Goal: Transaction & Acquisition: Purchase product/service

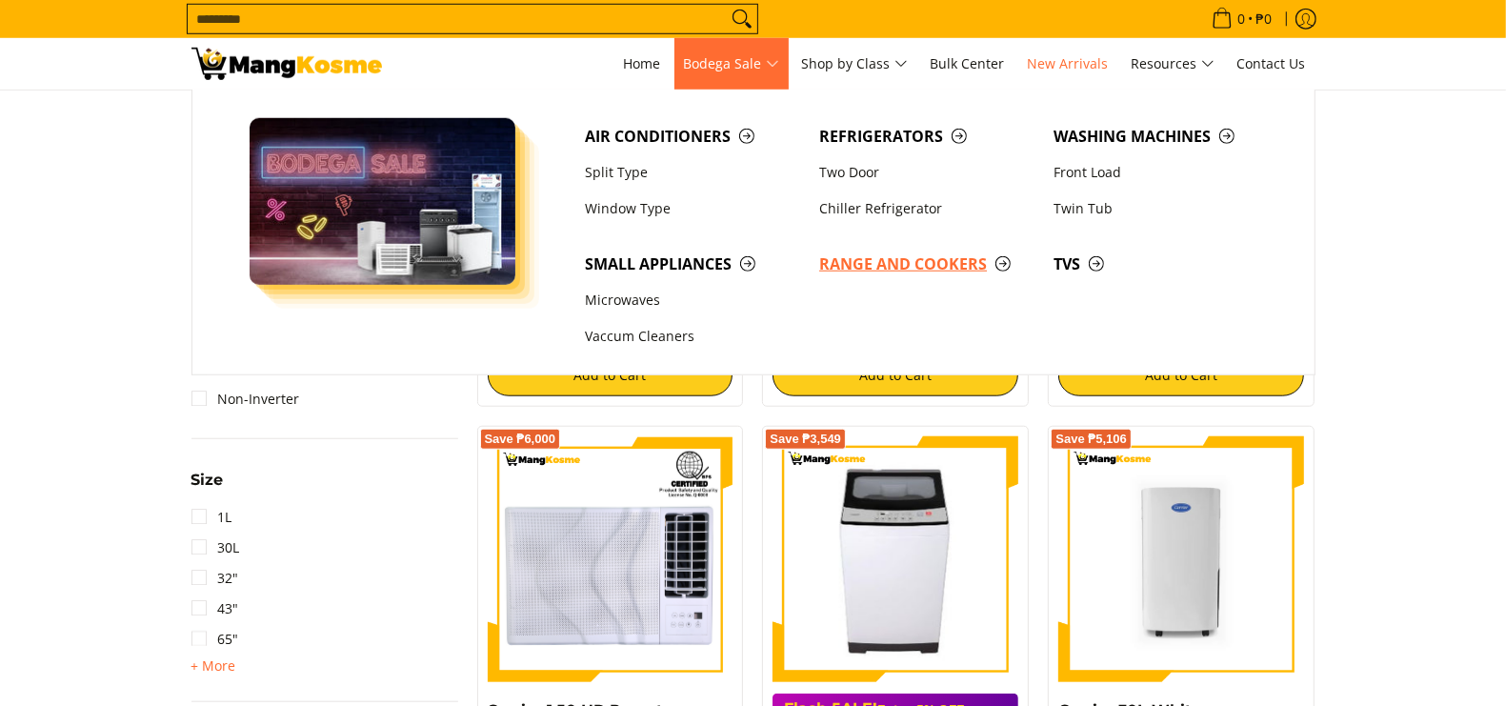
scroll to position [1205, 0]
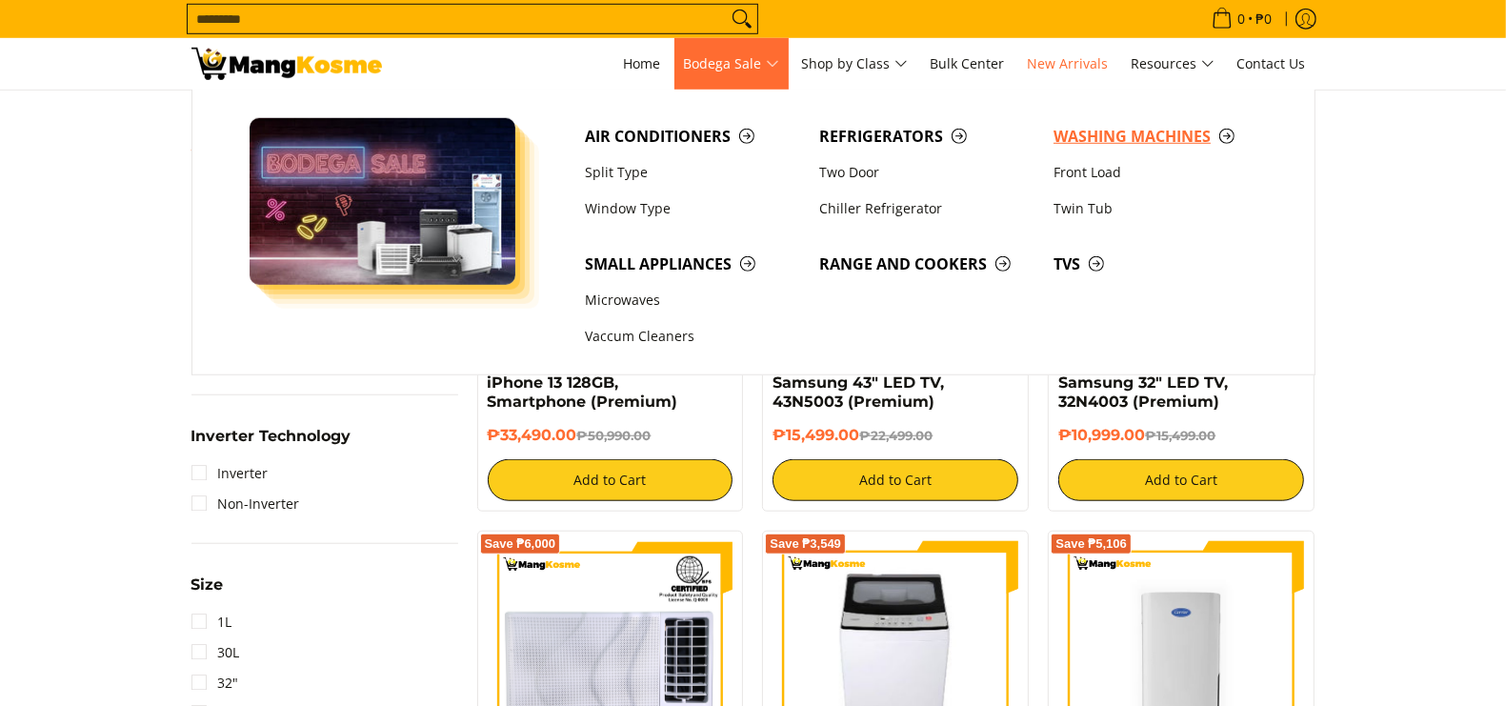
click at [1135, 133] on span "Washing Machines" at bounding box center [1160, 137] width 215 height 24
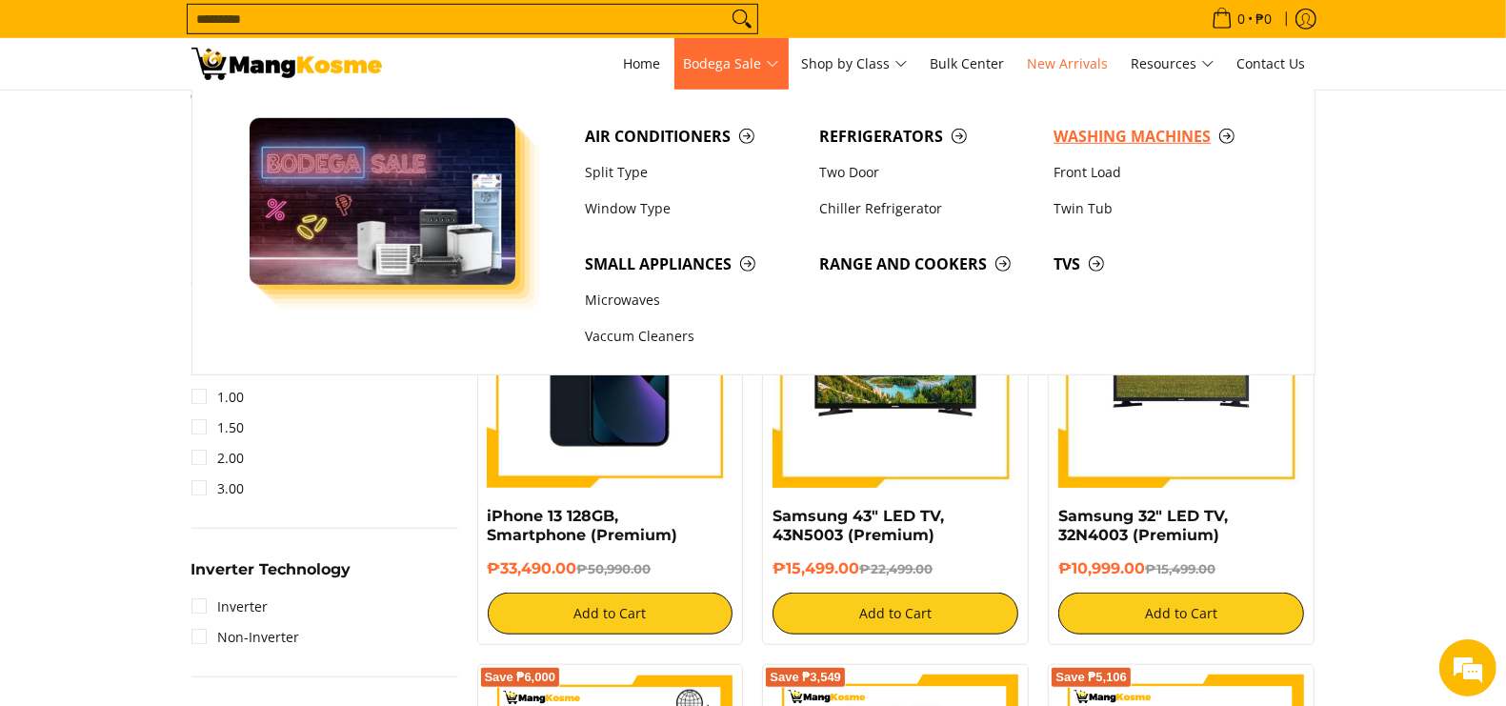
scroll to position [0, 0]
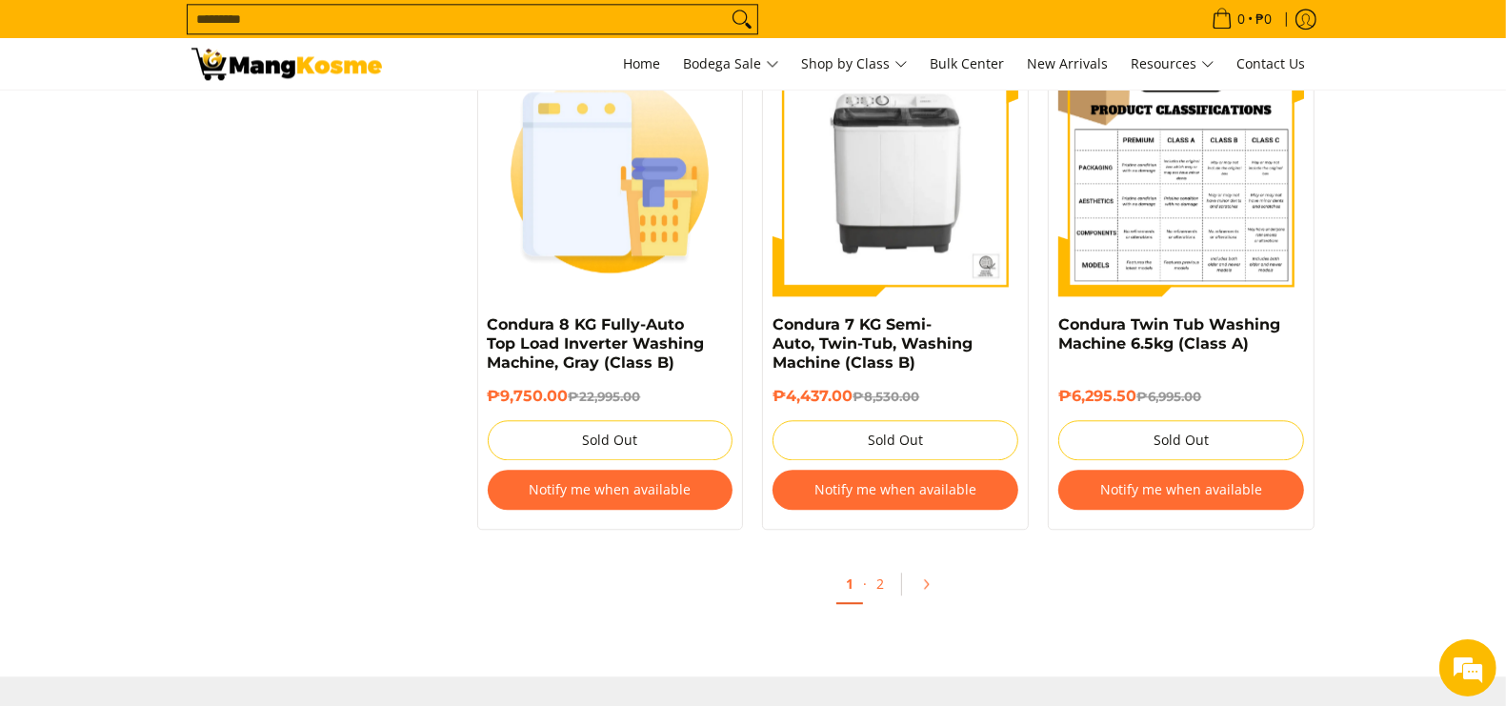
scroll to position [3690, 0]
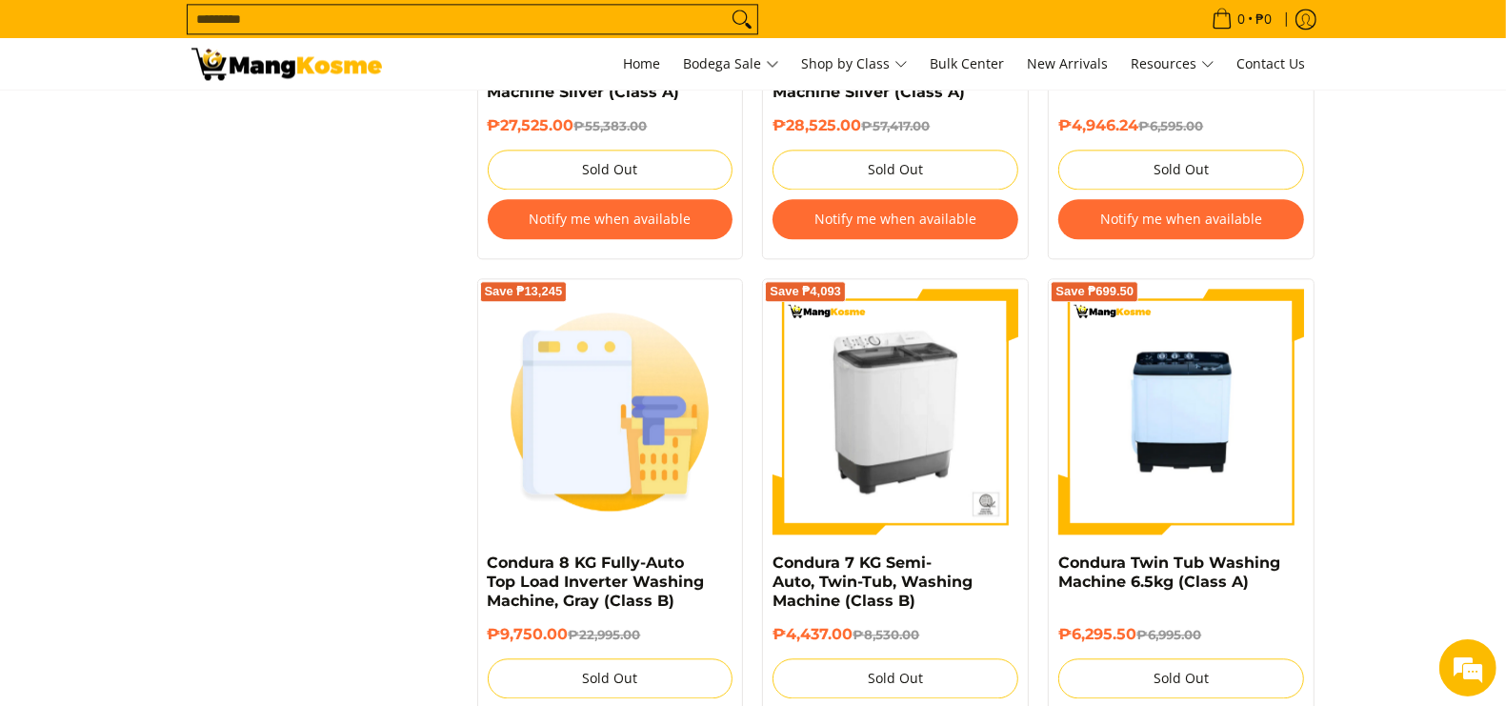
click at [895, 453] on img at bounding box center [895, 412] width 246 height 246
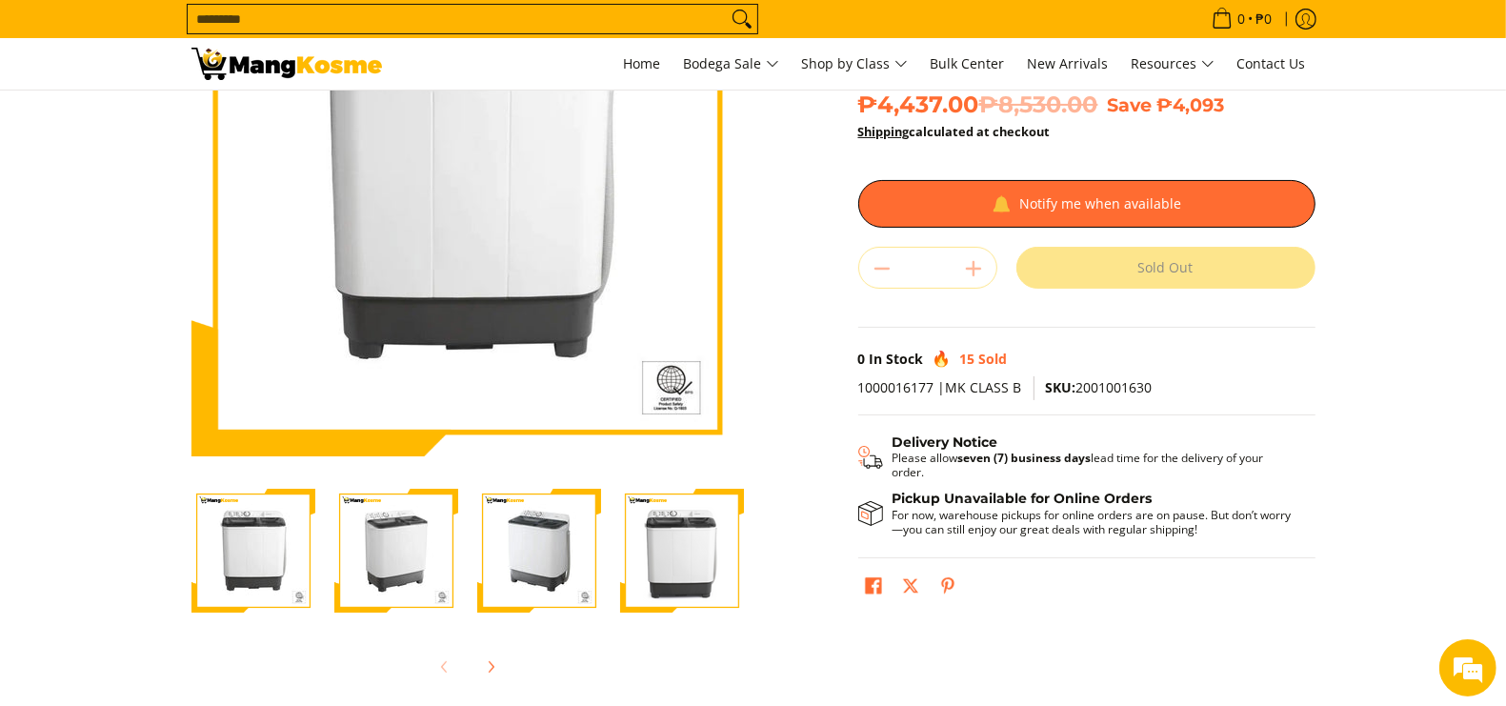
scroll to position [119, 0]
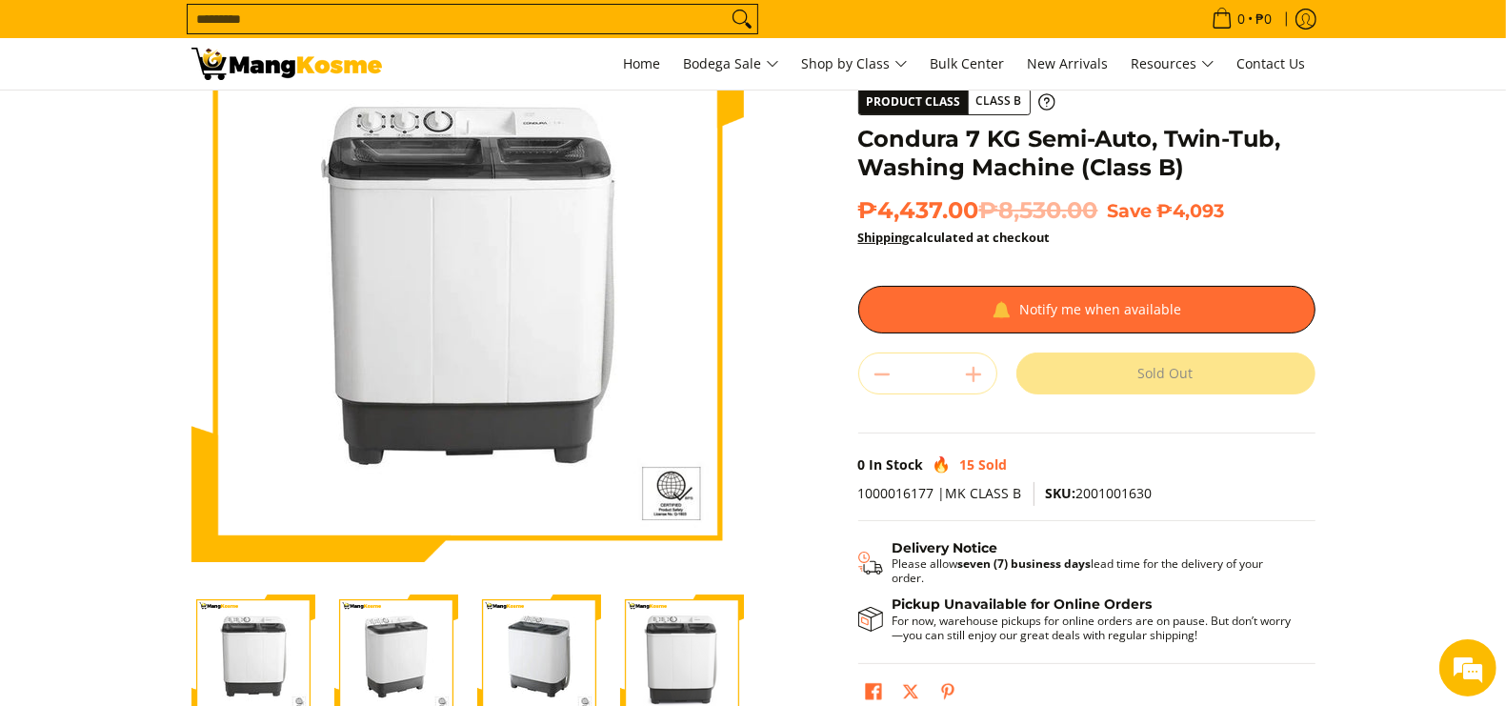
click at [976, 145] on h1 "Condura 7 KG Semi-Auto, Twin-Tub, Washing Machine (Class B)" at bounding box center [1086, 153] width 457 height 57
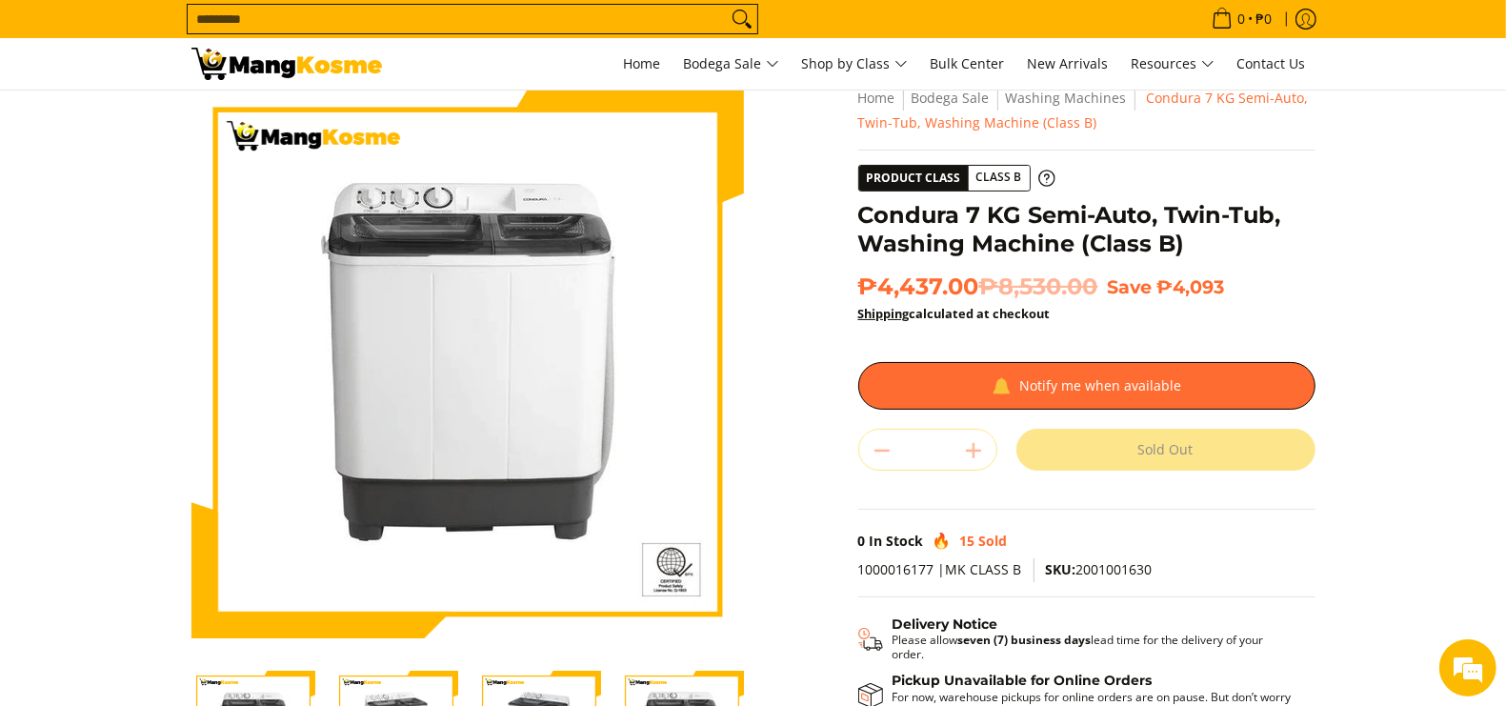
scroll to position [0, 0]
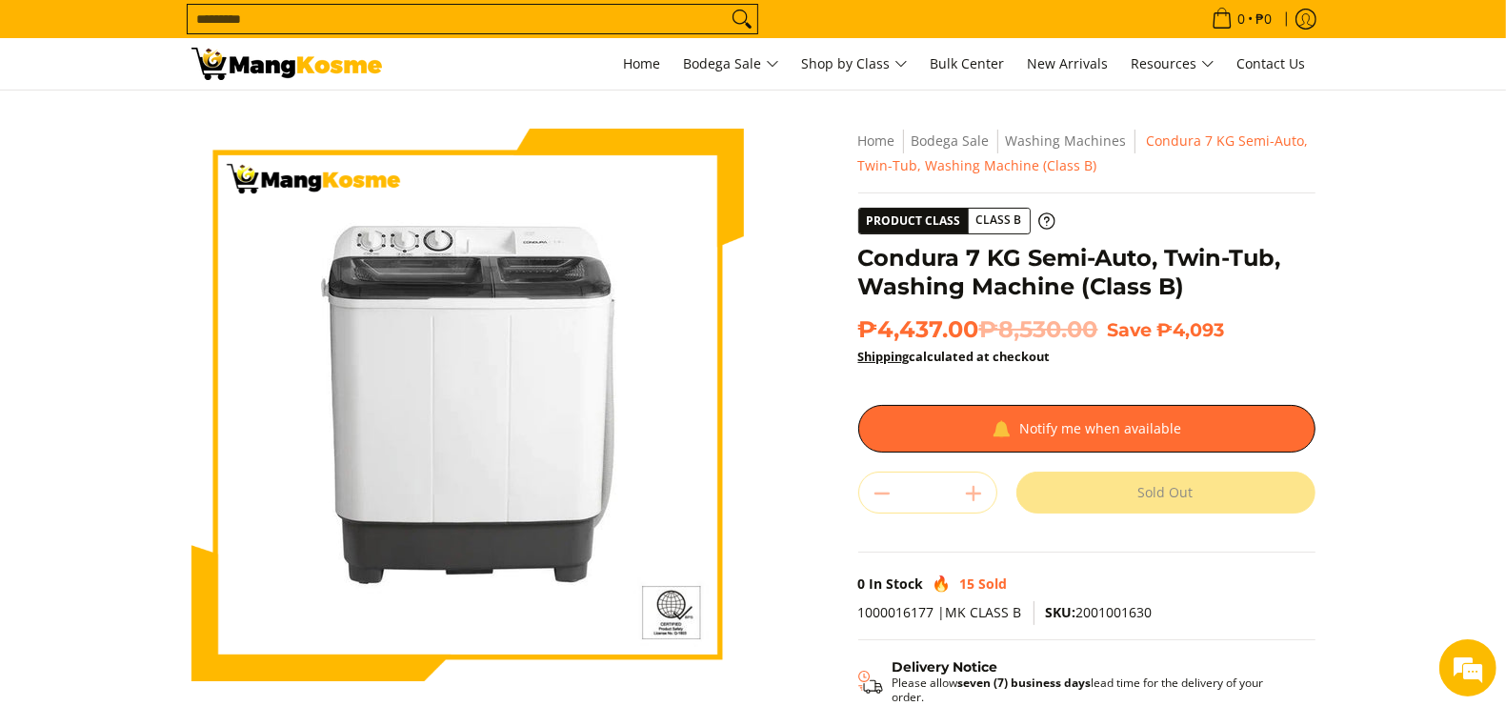
click at [457, 387] on img at bounding box center [467, 405] width 552 height 552
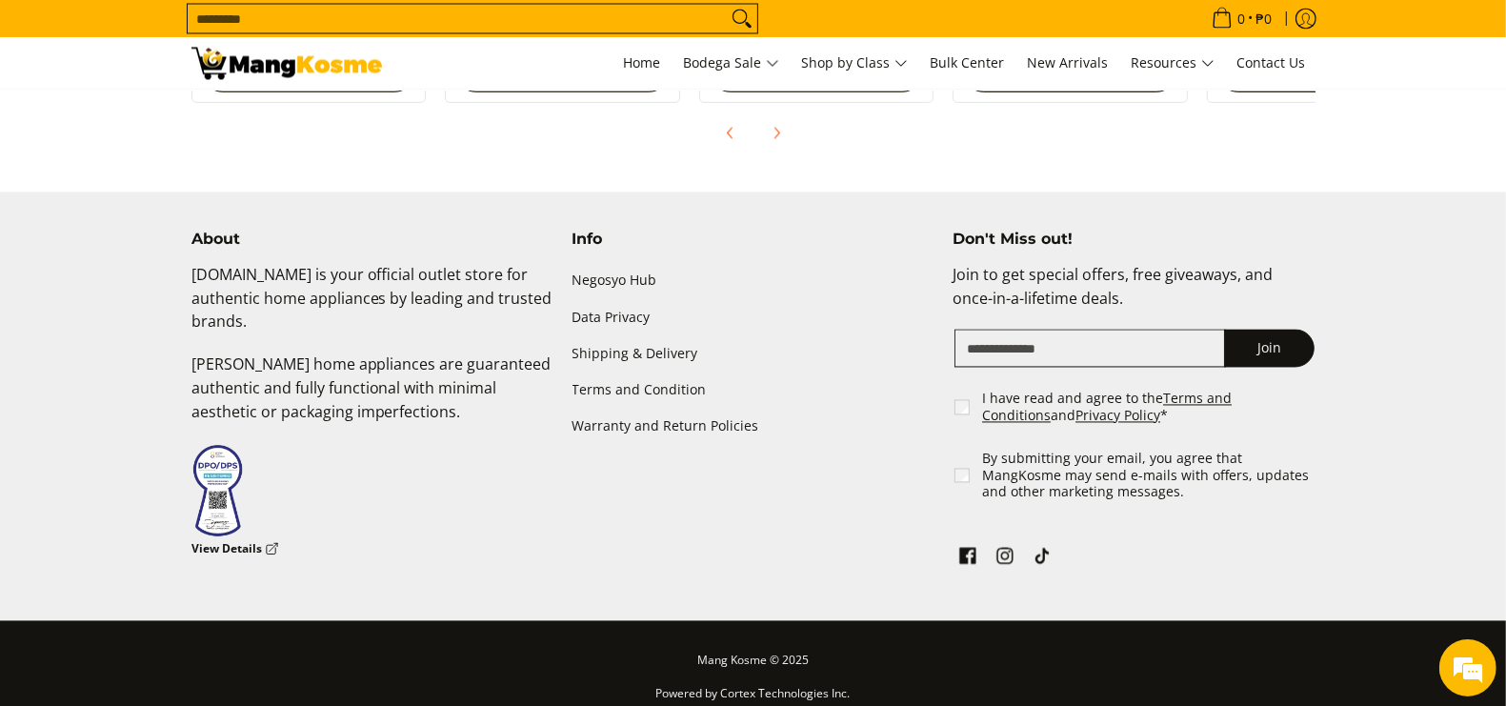
scroll to position [2977, 0]
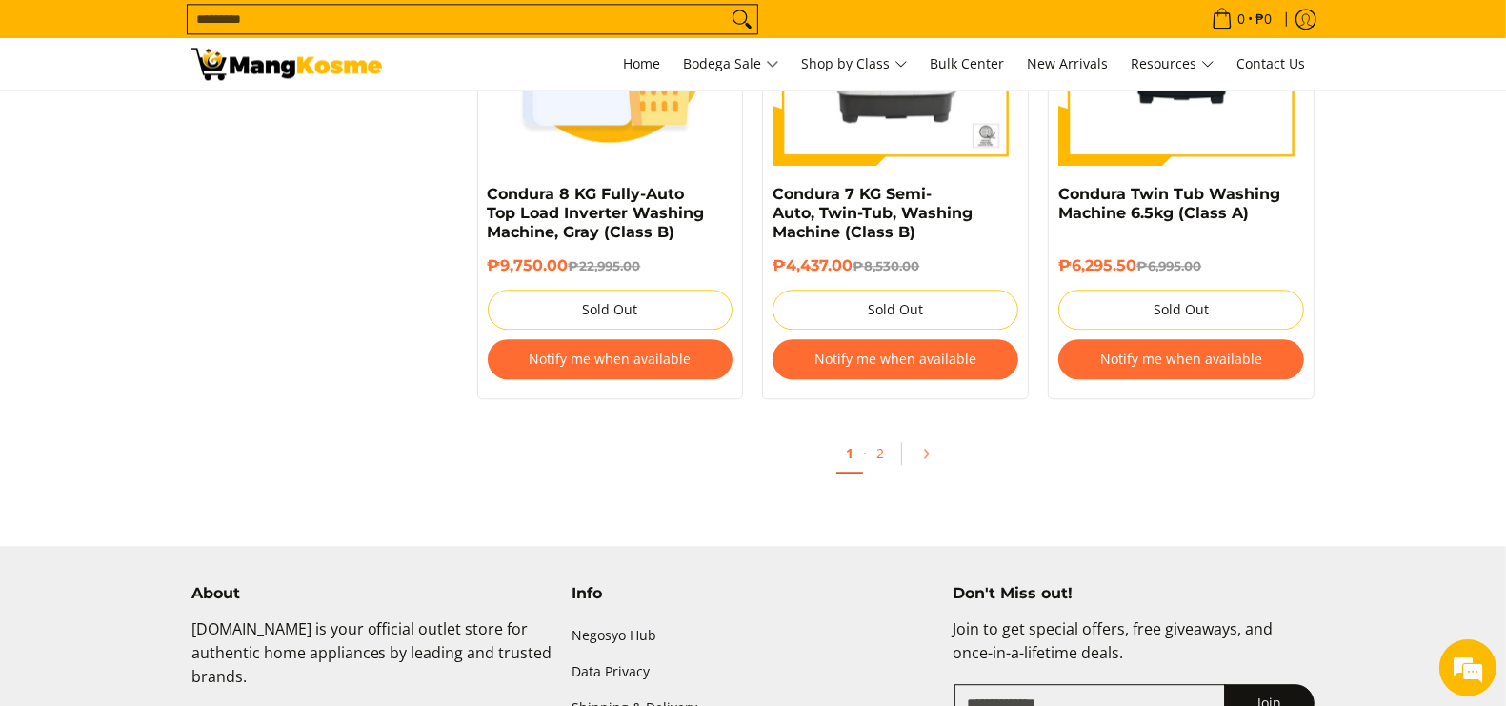
scroll to position [4047, 0]
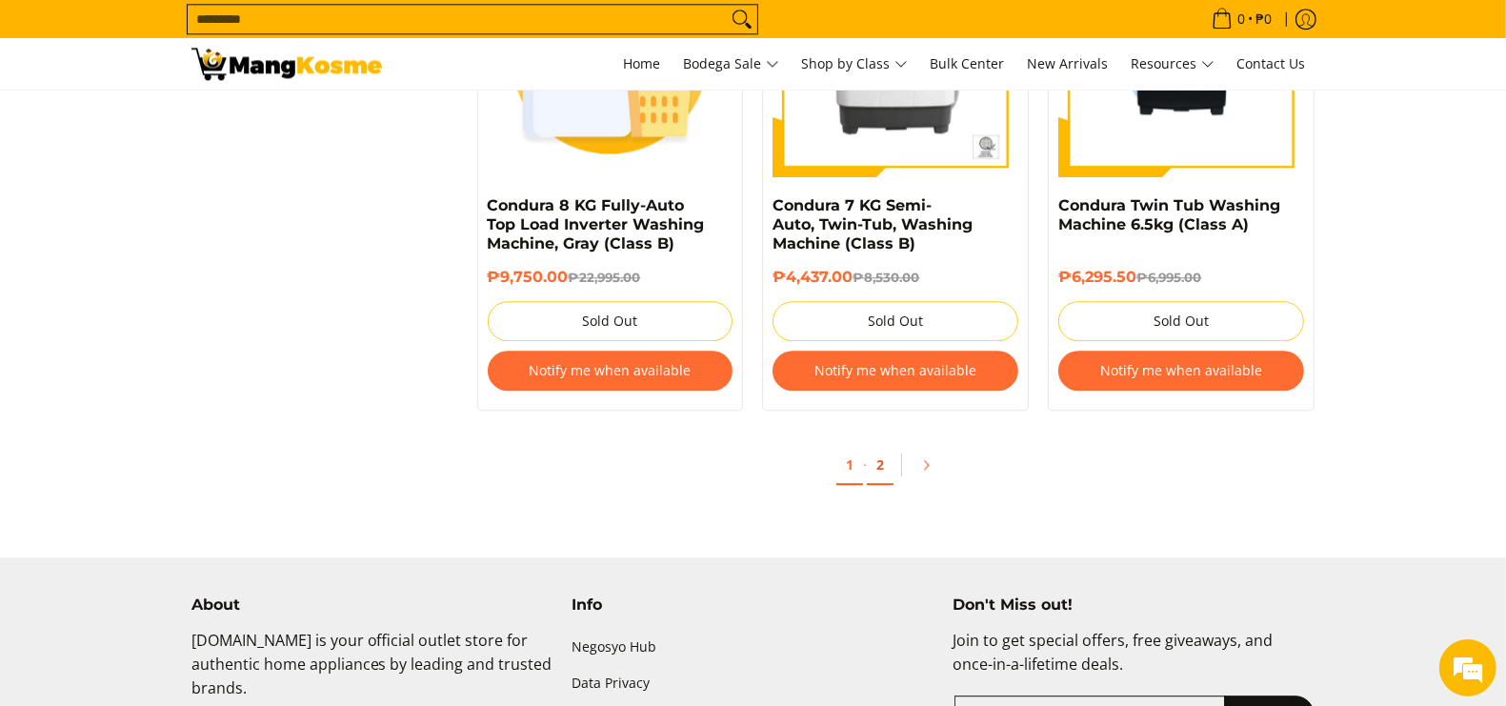
click at [886, 478] on link "2" at bounding box center [880, 465] width 27 height 39
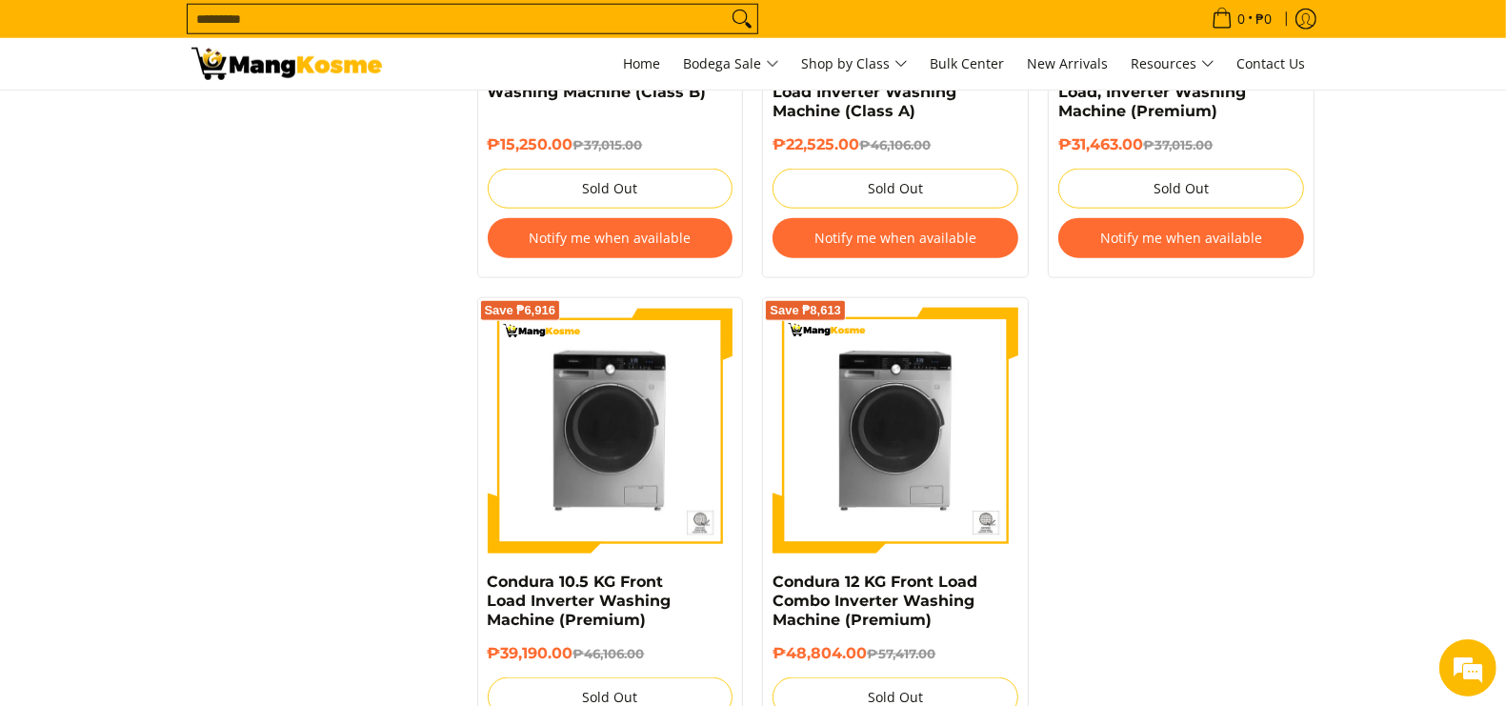
scroll to position [2143, 0]
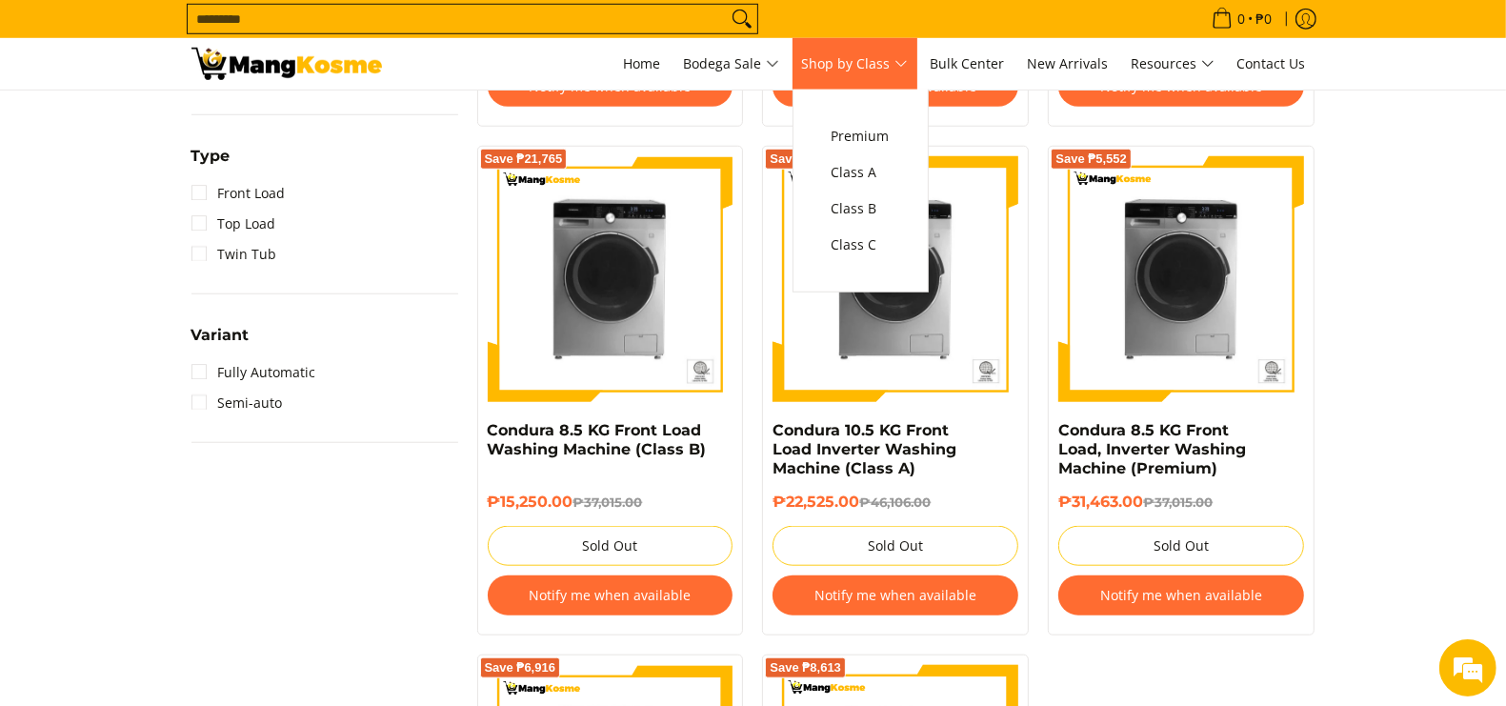
click at [860, 55] on span "Shop by Class" at bounding box center [855, 64] width 106 height 24
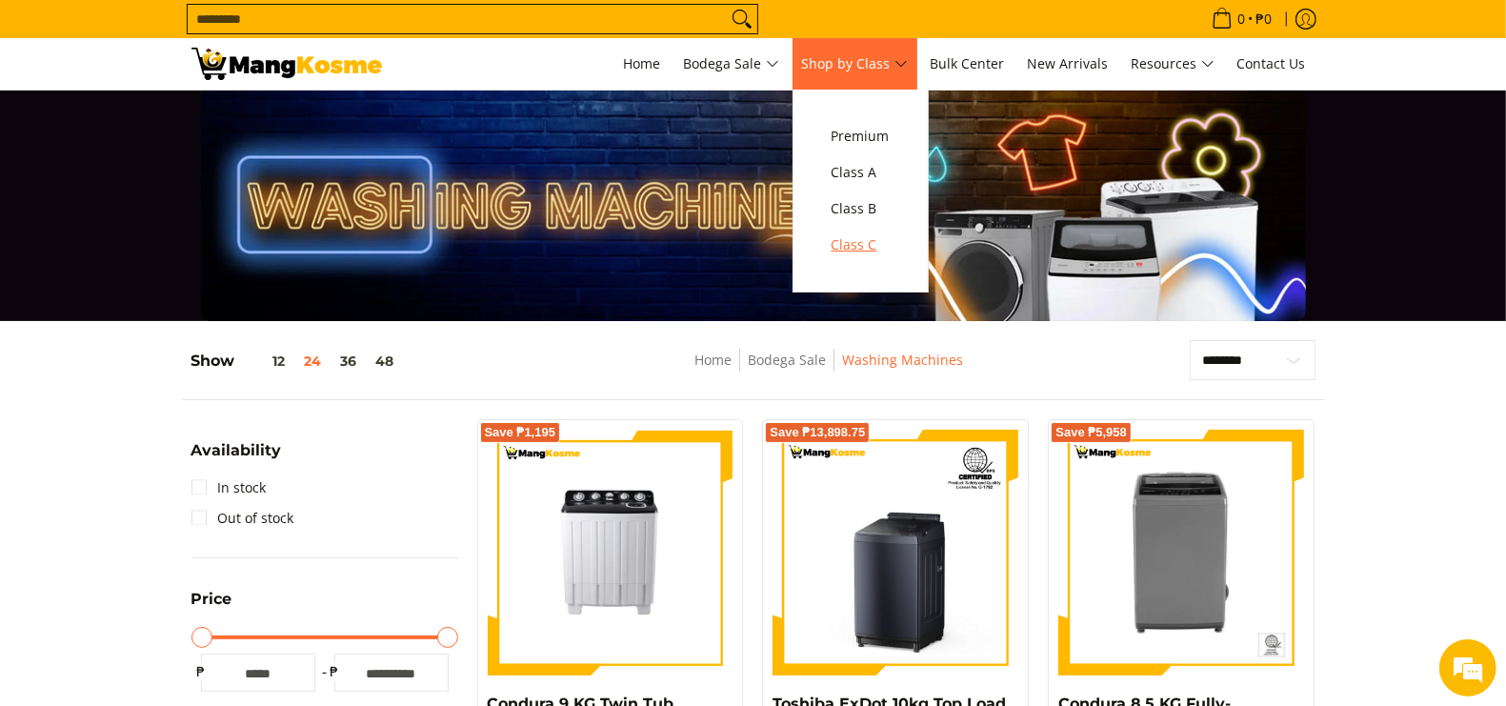
click at [872, 248] on span "Class C" at bounding box center [860, 245] width 58 height 24
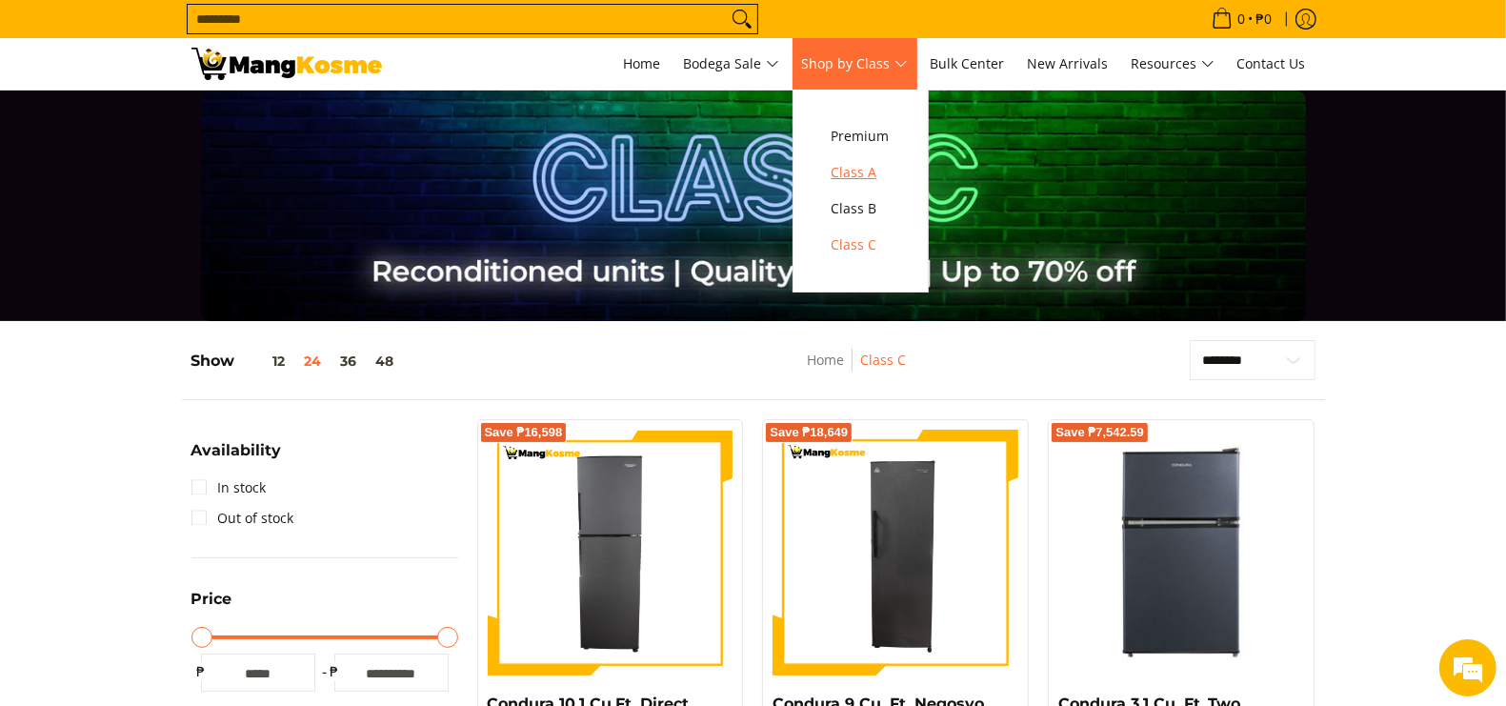
click at [850, 157] on link "Class A" at bounding box center [860, 172] width 77 height 36
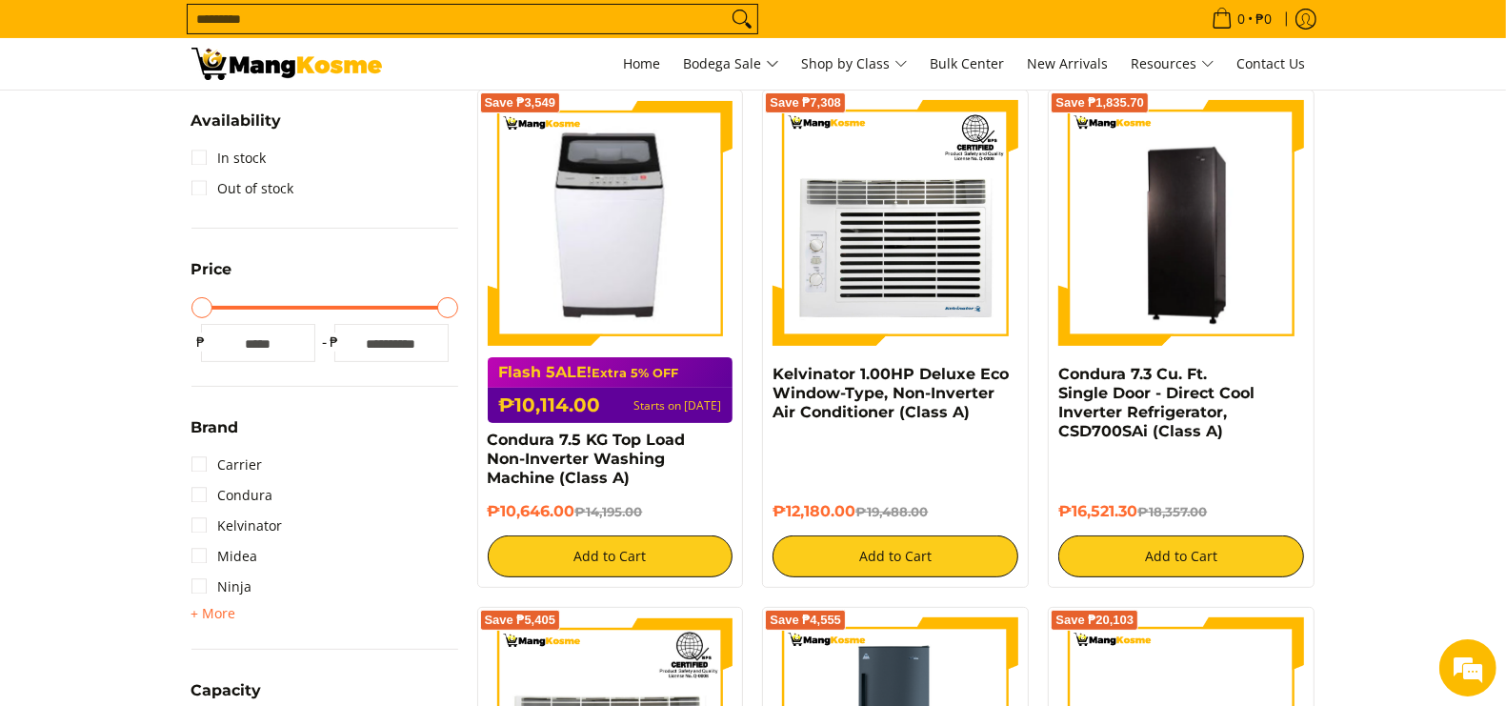
scroll to position [357, 0]
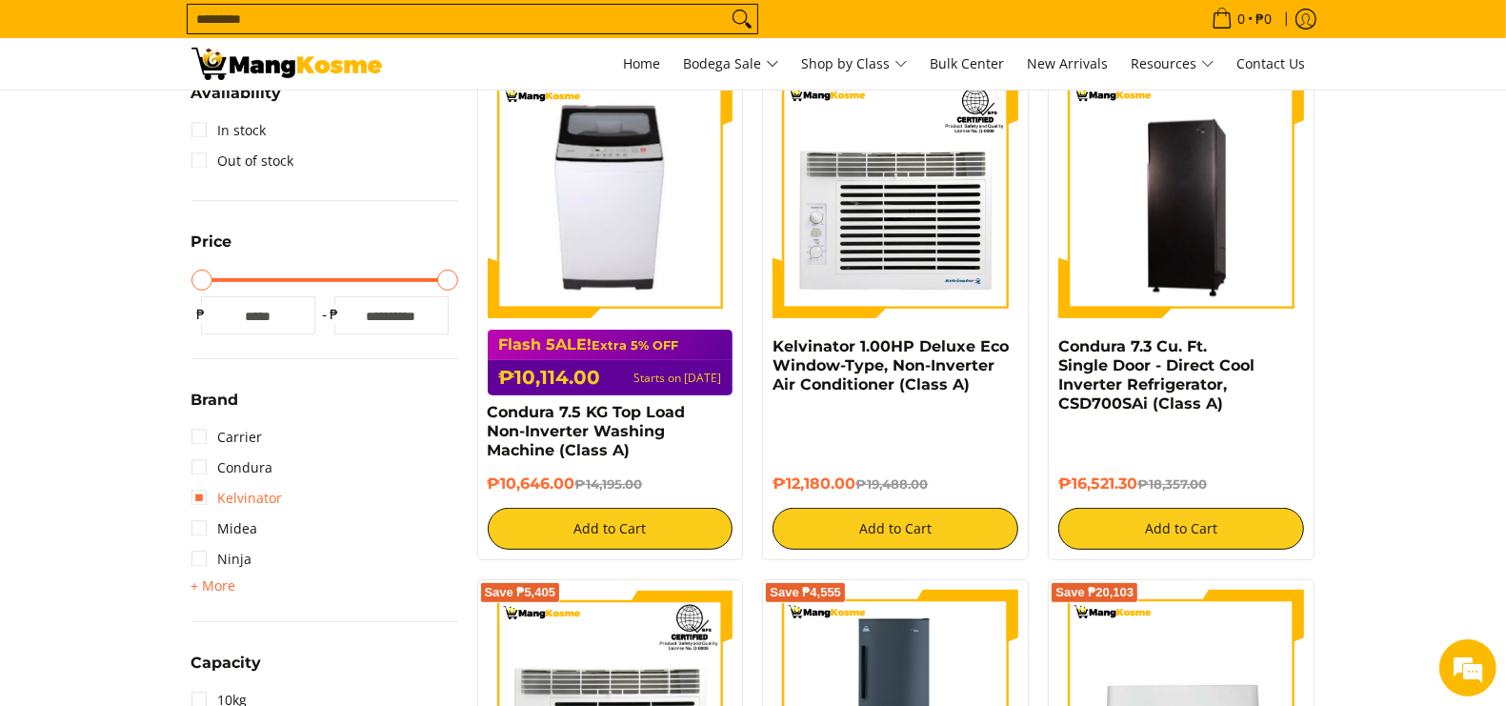
click at [259, 496] on link "Kelvinator" at bounding box center [236, 498] width 91 height 30
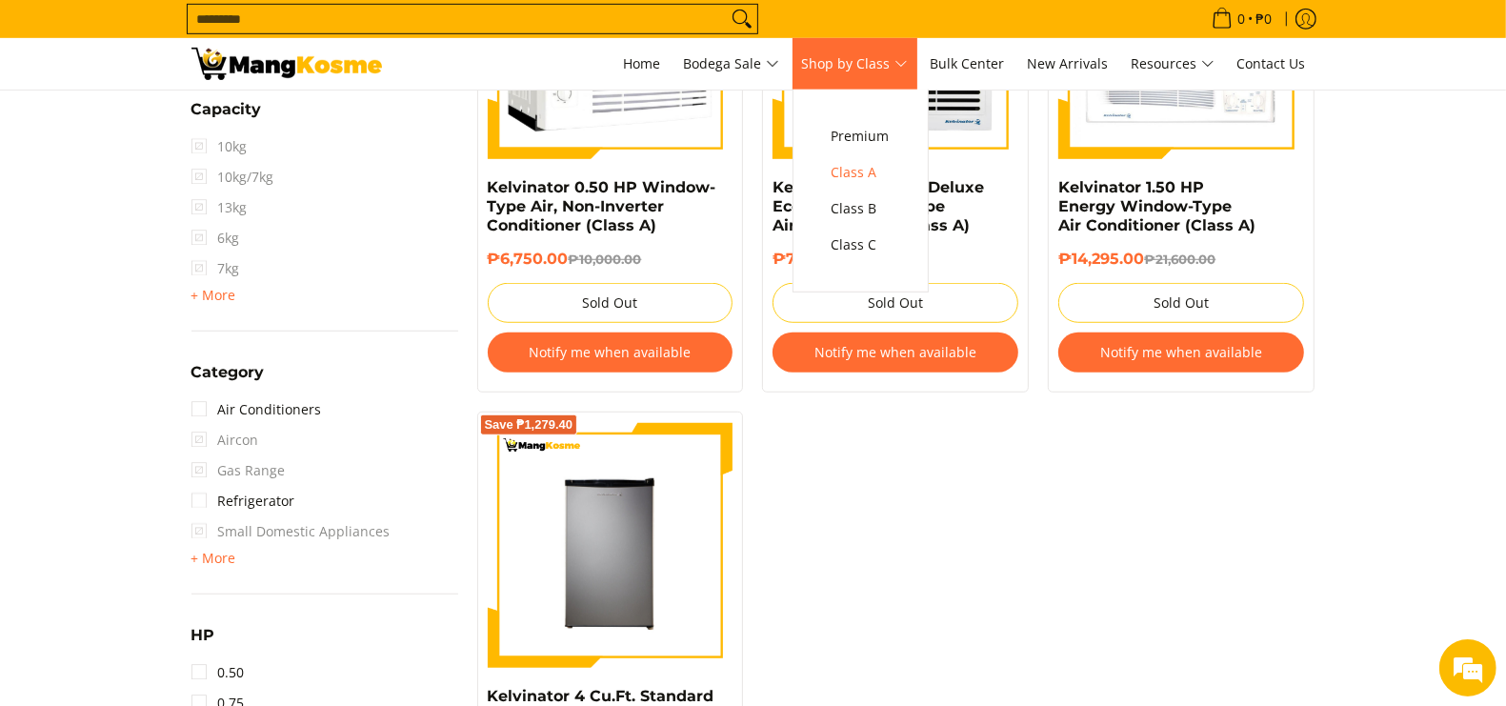
scroll to position [1201, 0]
